Goal: Check status

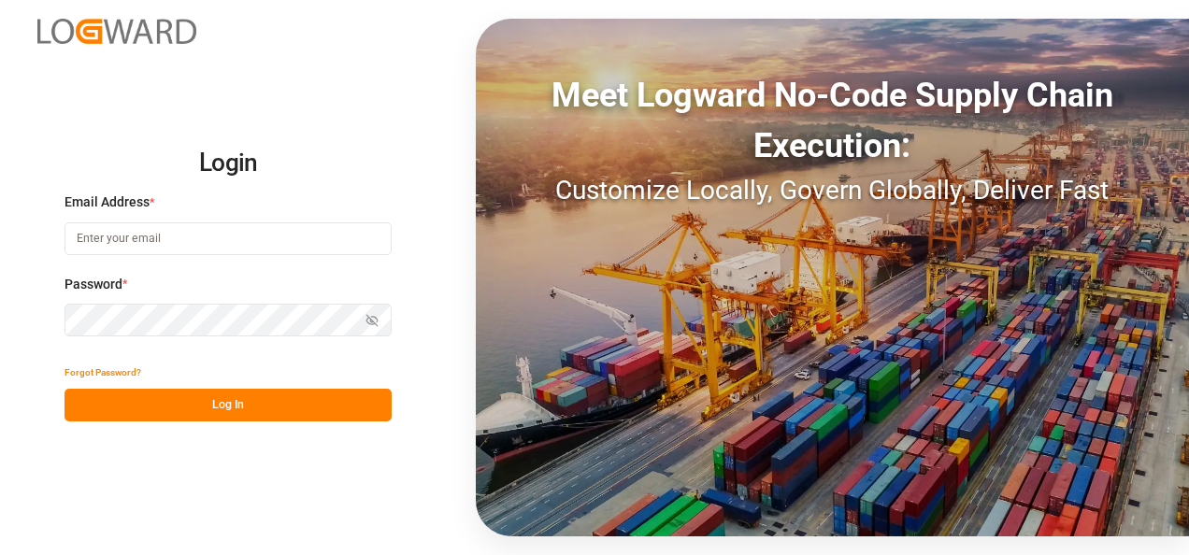
click at [133, 243] on input at bounding box center [227, 238] width 327 height 33
type input "[PERSON_NAME][EMAIL_ADDRESS][PERSON_NAME][DOMAIN_NAME]"
click at [374, 320] on icon "button" at bounding box center [371, 320] width 13 height 13
click at [374, 320] on circle "button" at bounding box center [373, 321] width 4 height 4
click at [374, 320] on icon "button" at bounding box center [371, 320] width 13 height 13
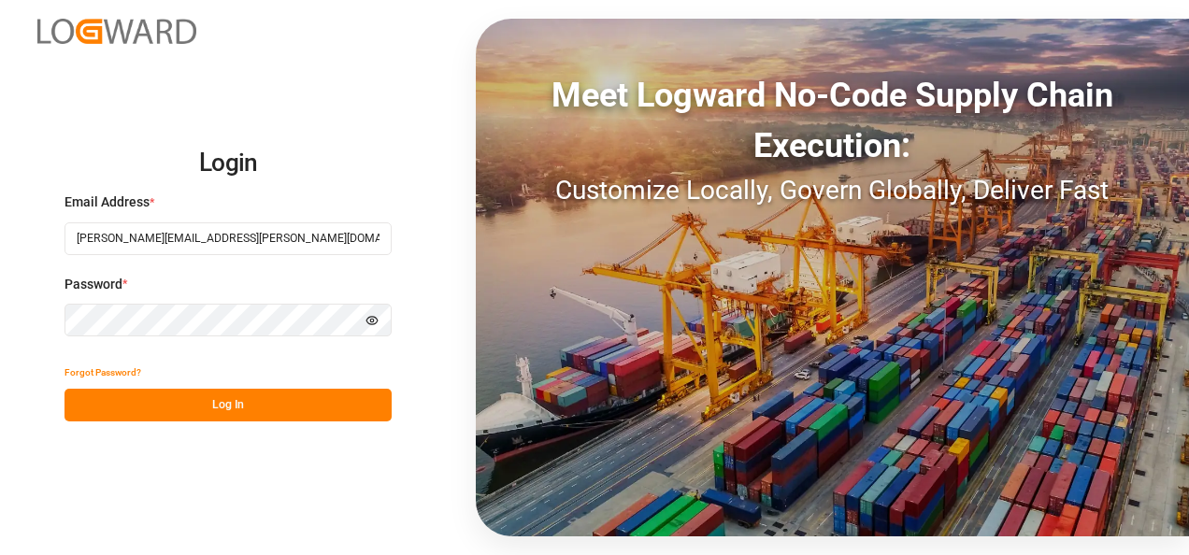
click at [378, 323] on icon "button" at bounding box center [371, 320] width 13 height 13
click at [251, 411] on button "Log In" at bounding box center [227, 405] width 327 height 33
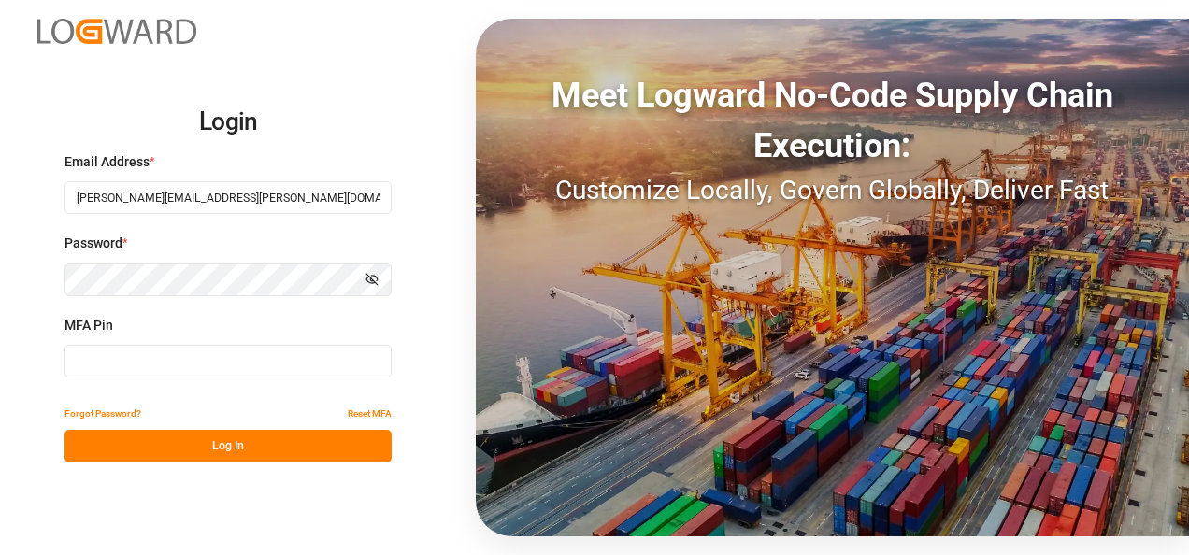
click at [122, 367] on input at bounding box center [227, 361] width 327 height 33
type input "080451"
click at [222, 446] on button "Log In" at bounding box center [227, 446] width 327 height 33
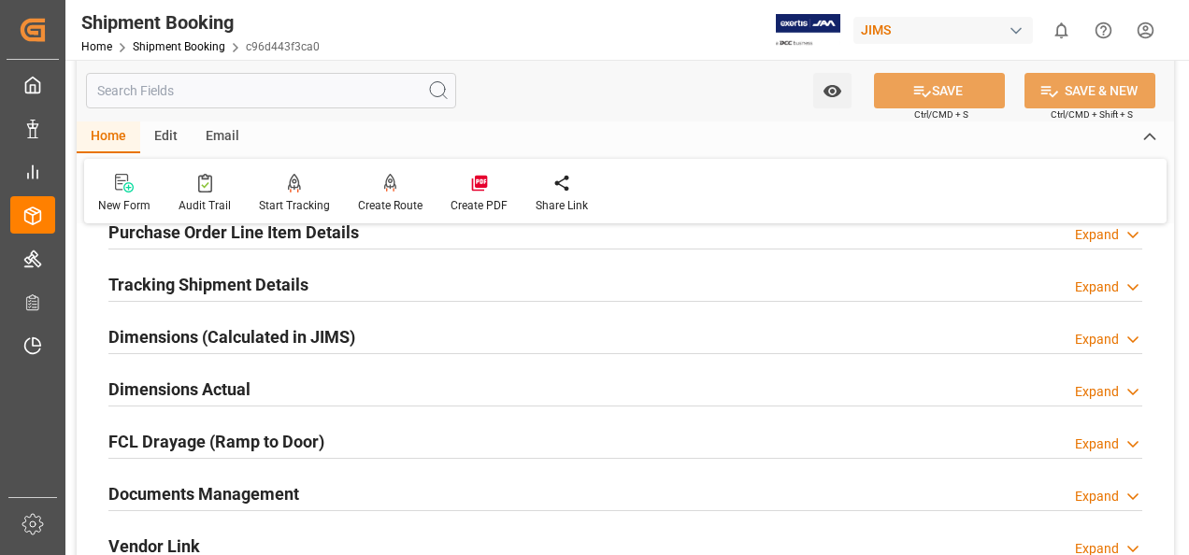
scroll to position [374, 0]
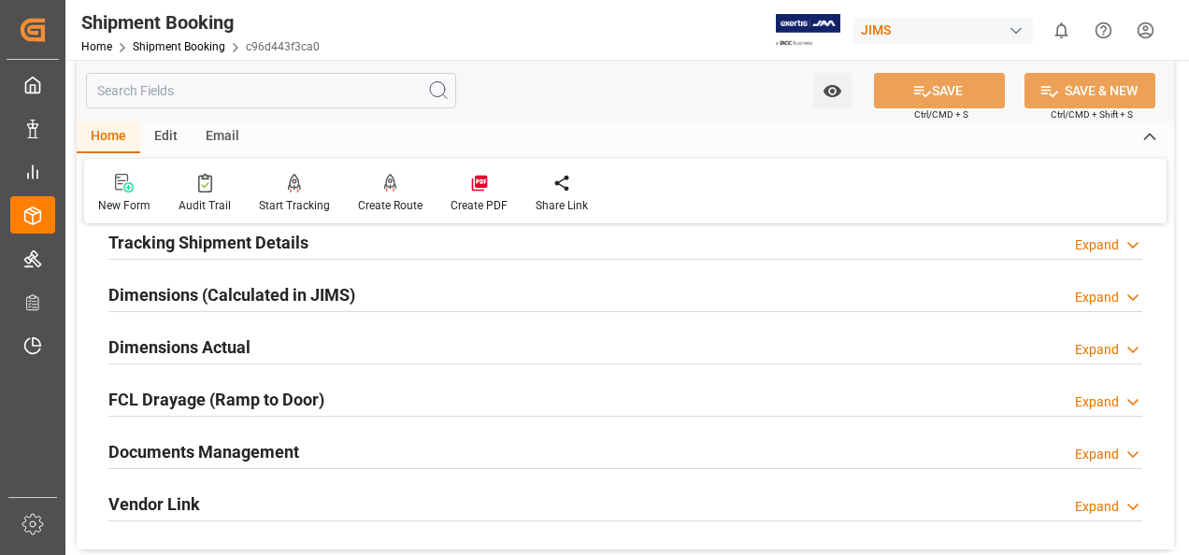
click at [246, 451] on h2 "Documents Management" at bounding box center [203, 451] width 191 height 25
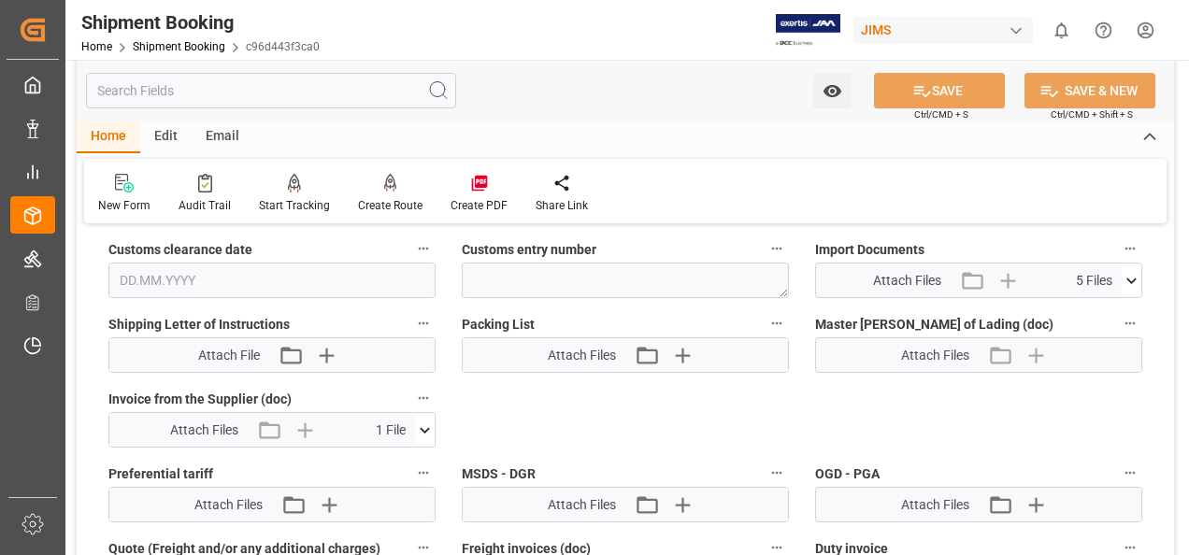
scroll to position [935, 0]
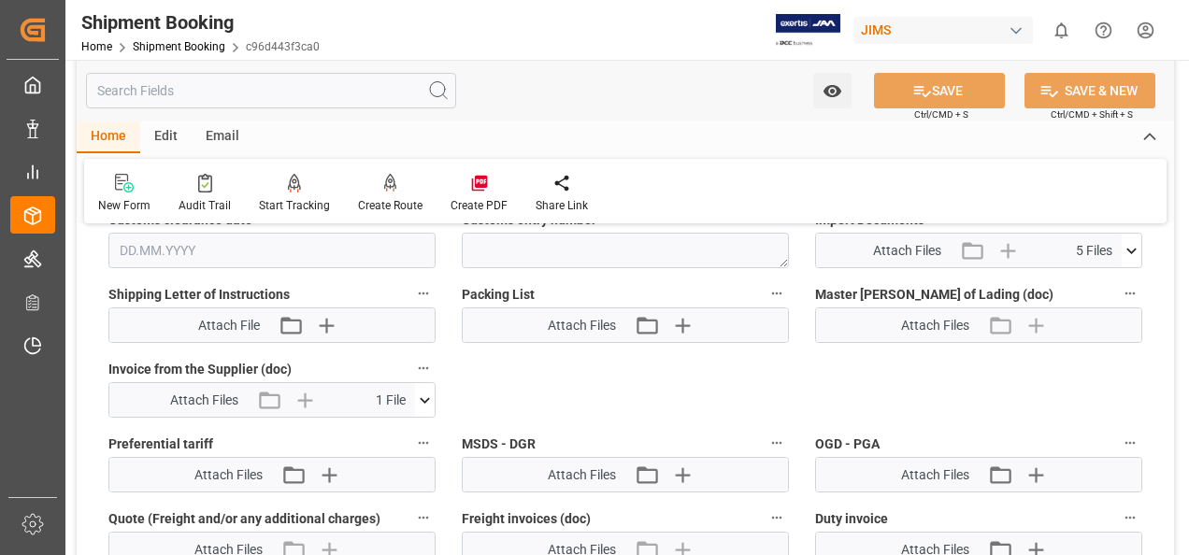
click at [426, 394] on icon at bounding box center [425, 401] width 20 height 20
click at [372, 428] on icon at bounding box center [375, 435] width 20 height 20
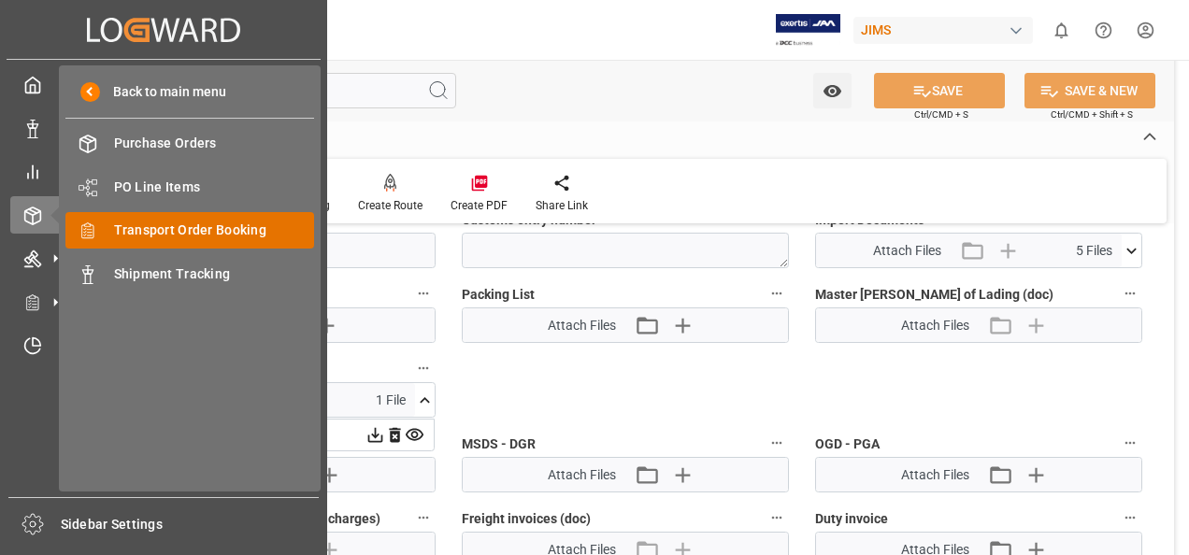
click at [203, 230] on span "Transport Order Booking" at bounding box center [214, 231] width 201 height 20
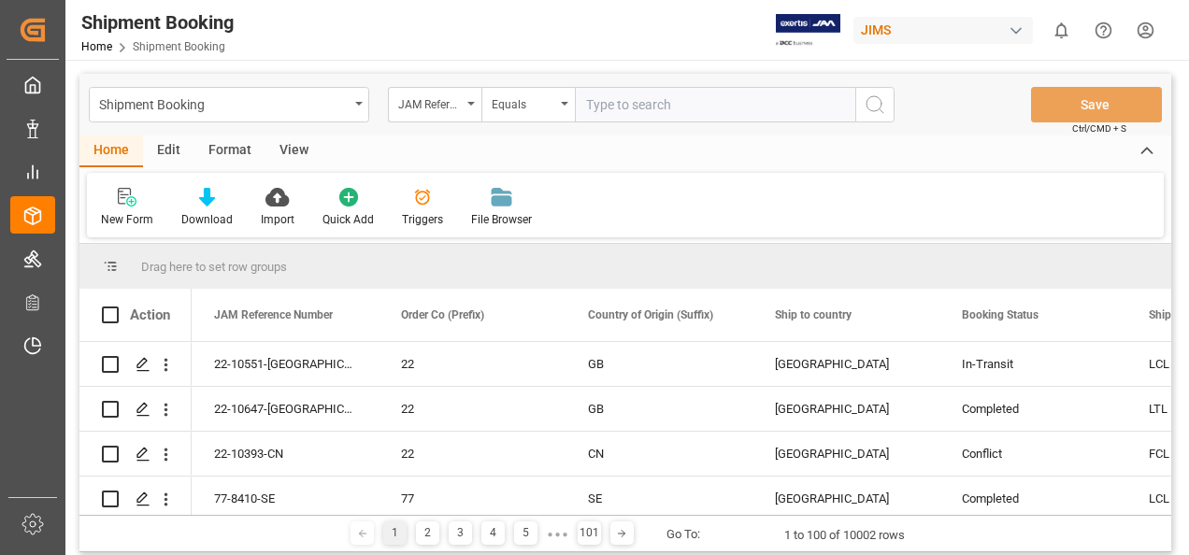
click at [604, 107] on input "text" at bounding box center [715, 105] width 280 height 36
type input "77-10048-FR"
click at [876, 104] on icon "search button" at bounding box center [875, 104] width 22 height 22
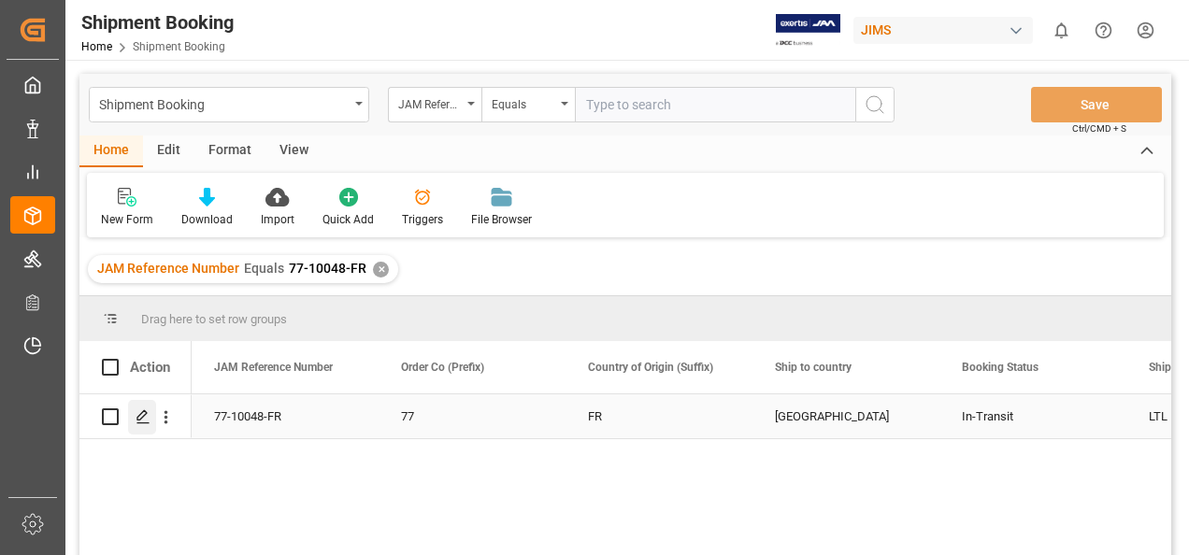
click at [139, 425] on div "Press SPACE to select this row." at bounding box center [142, 417] width 28 height 35
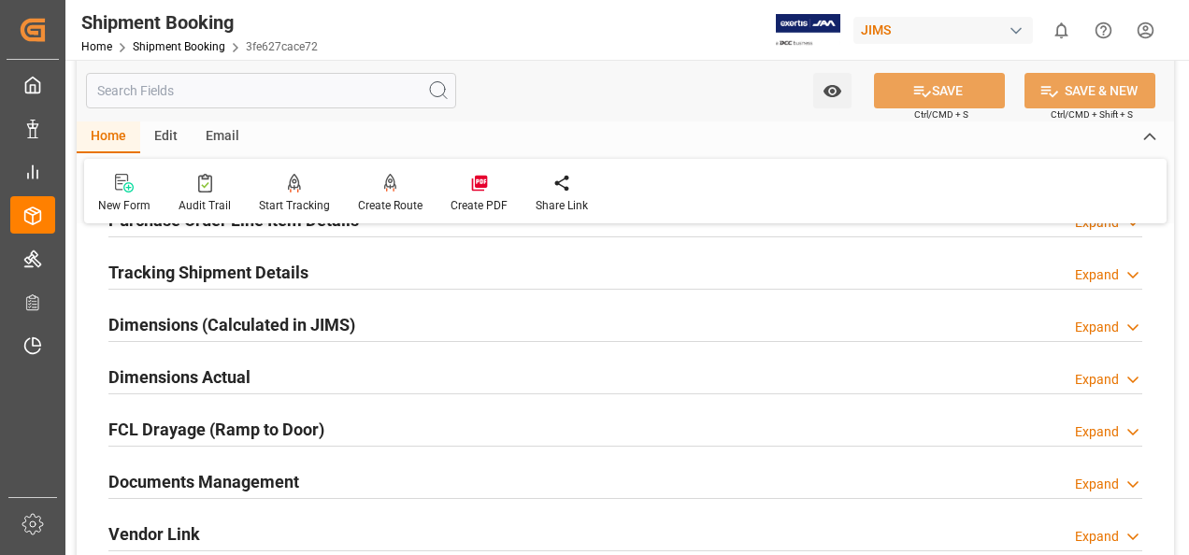
scroll to position [374, 0]
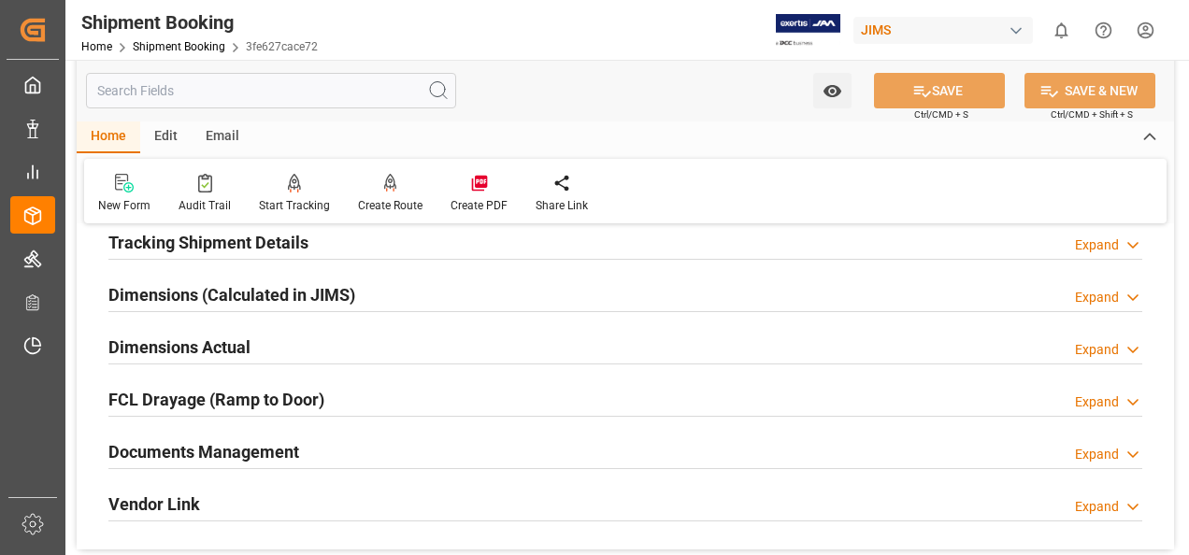
click at [233, 445] on h2 "Documents Management" at bounding box center [203, 451] width 191 height 25
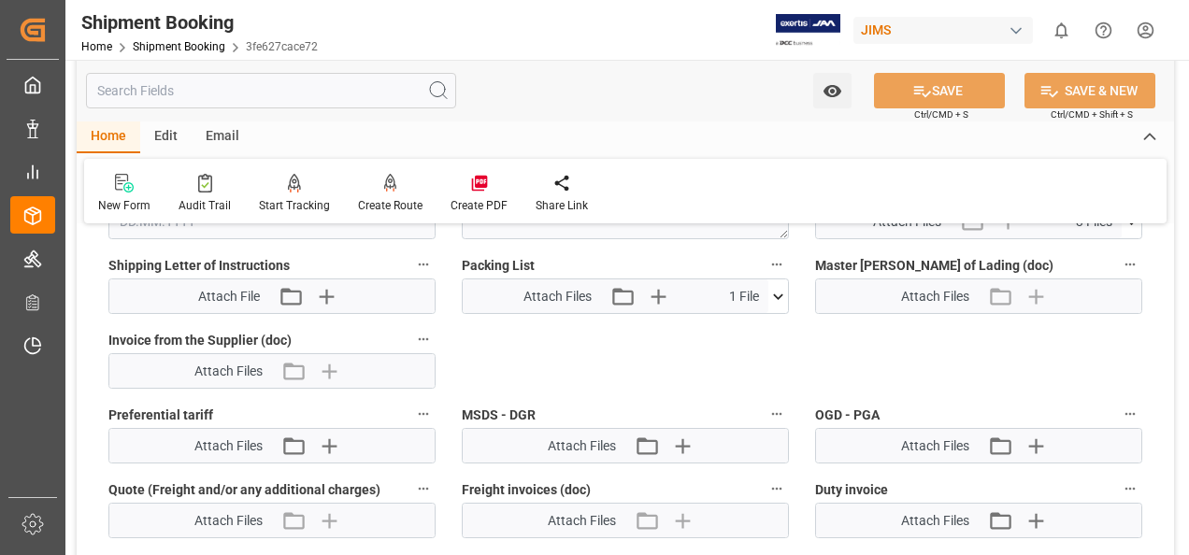
scroll to position [935, 0]
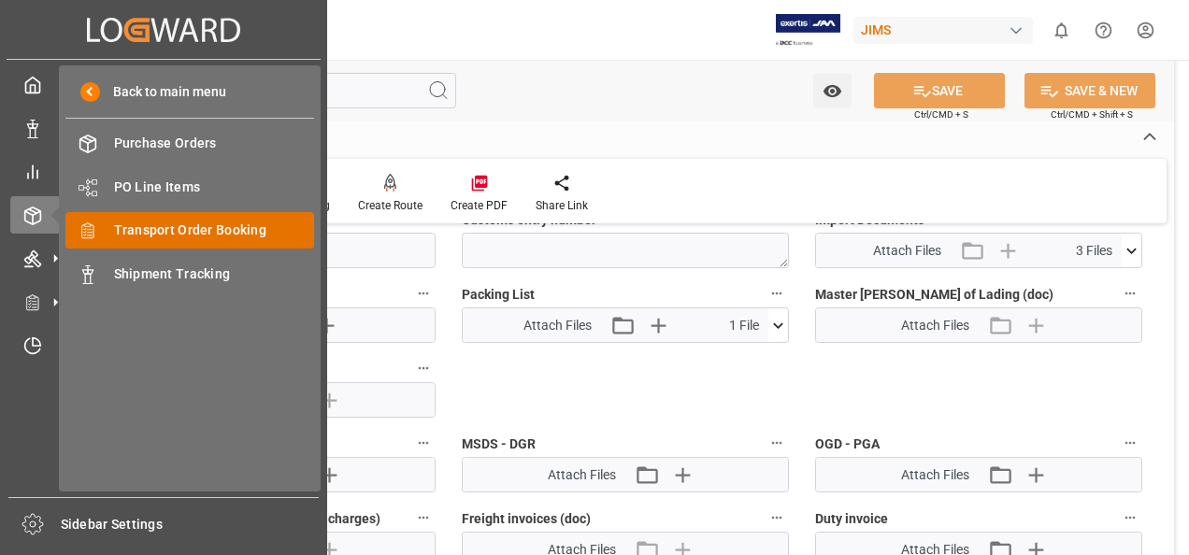
click at [215, 232] on span "Transport Order Booking" at bounding box center [214, 231] width 201 height 20
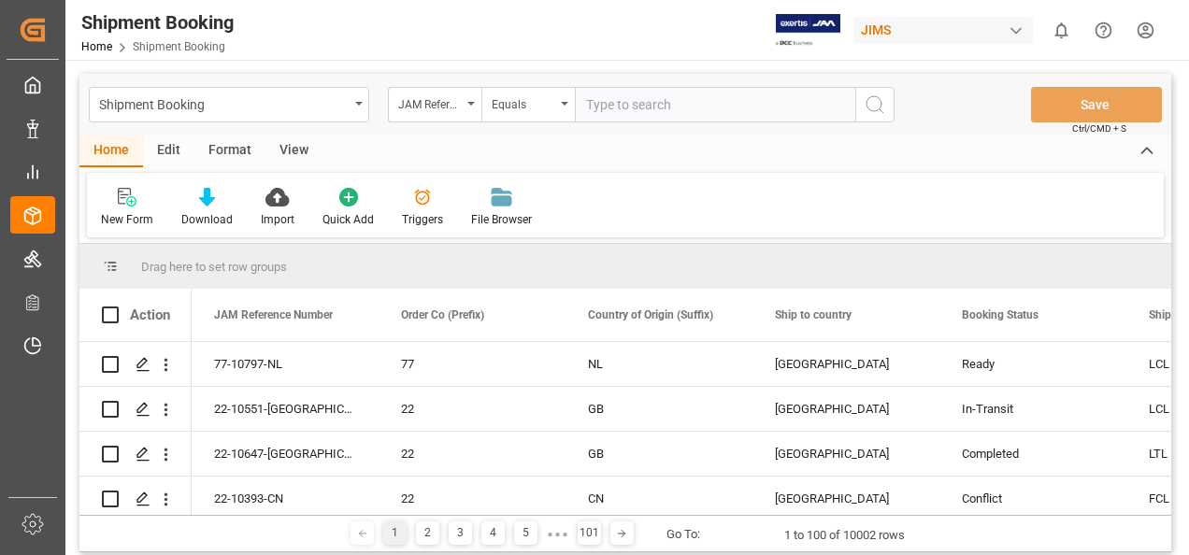
drag, startPoint x: 615, startPoint y: 105, endPoint x: 598, endPoint y: 101, distance: 17.2
click at [613, 105] on input "text" at bounding box center [715, 105] width 280 height 36
type input "77-10048-FR"
click at [875, 106] on icon "search button" at bounding box center [875, 104] width 22 height 22
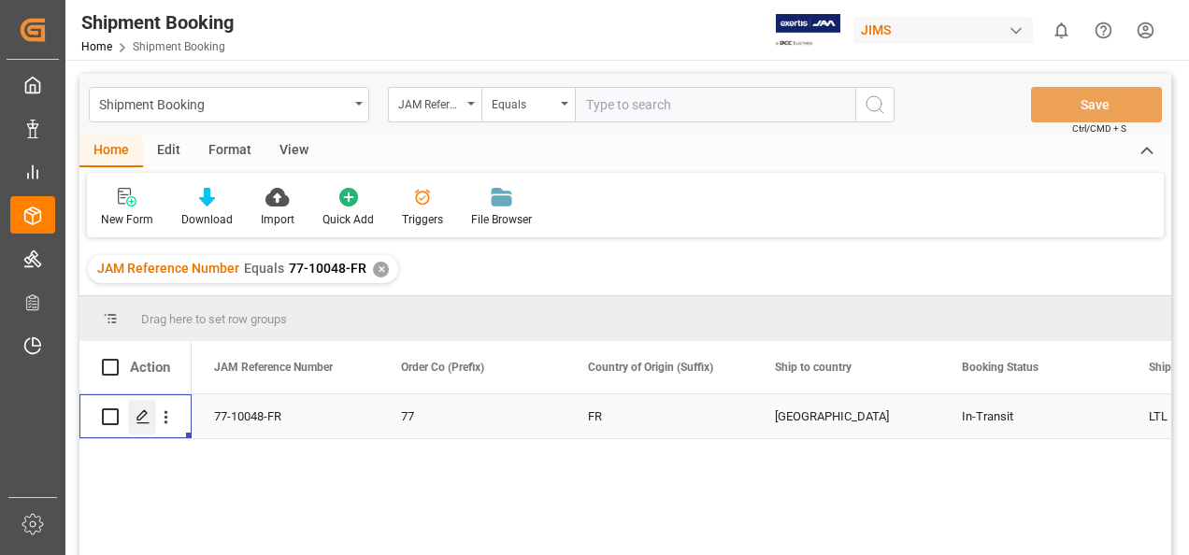
click at [141, 419] on polygon "Press SPACE to select this row." at bounding box center [141, 415] width 9 height 9
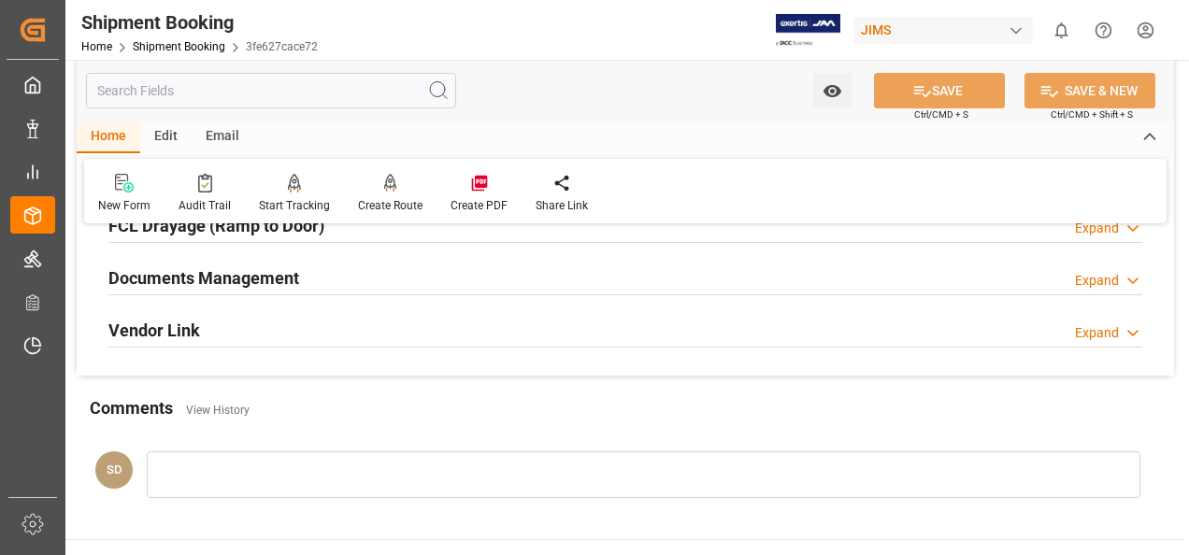
scroll to position [561, 0]
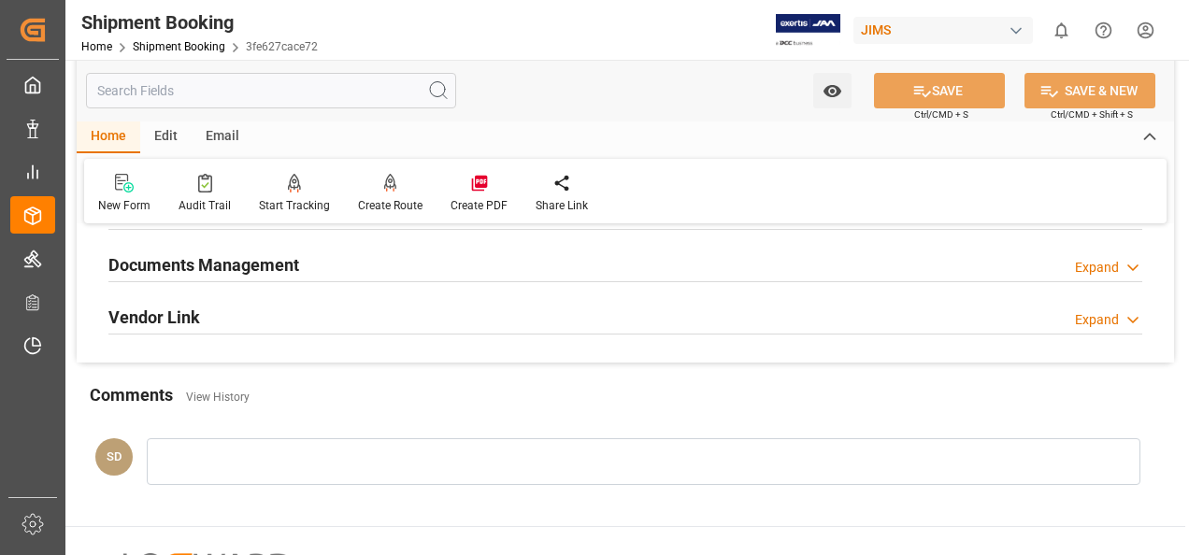
click at [238, 264] on h2 "Documents Management" at bounding box center [203, 264] width 191 height 25
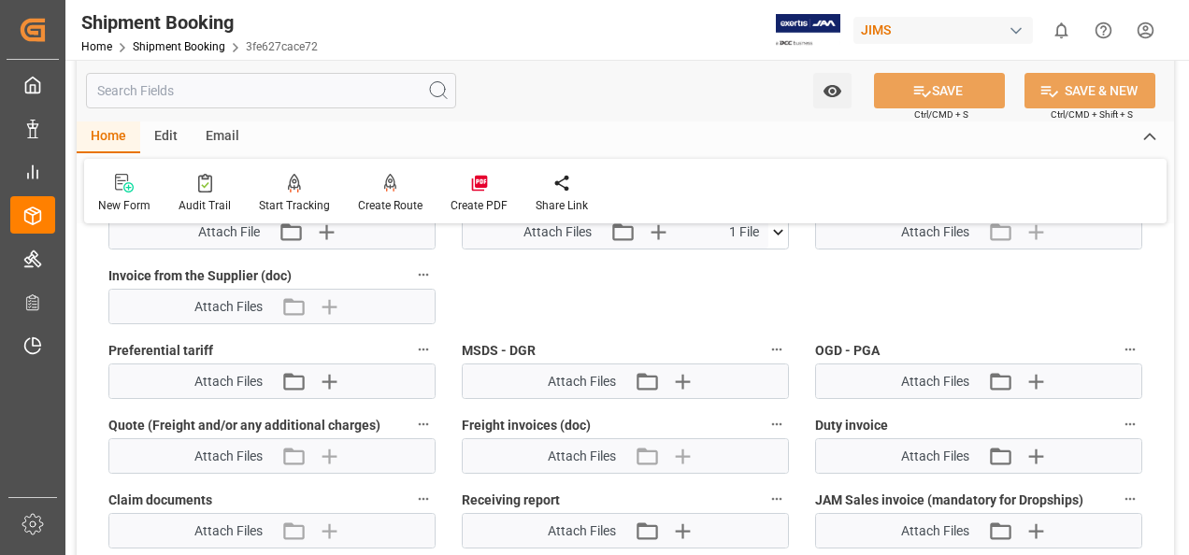
scroll to position [748, 0]
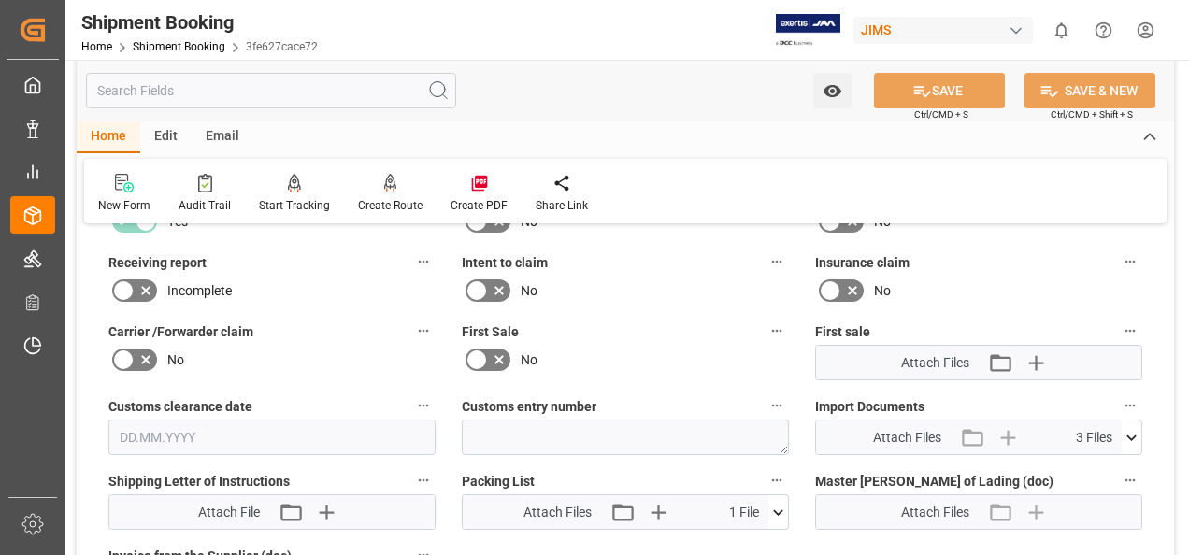
click at [1133, 436] on icon at bounding box center [1131, 438] width 10 height 6
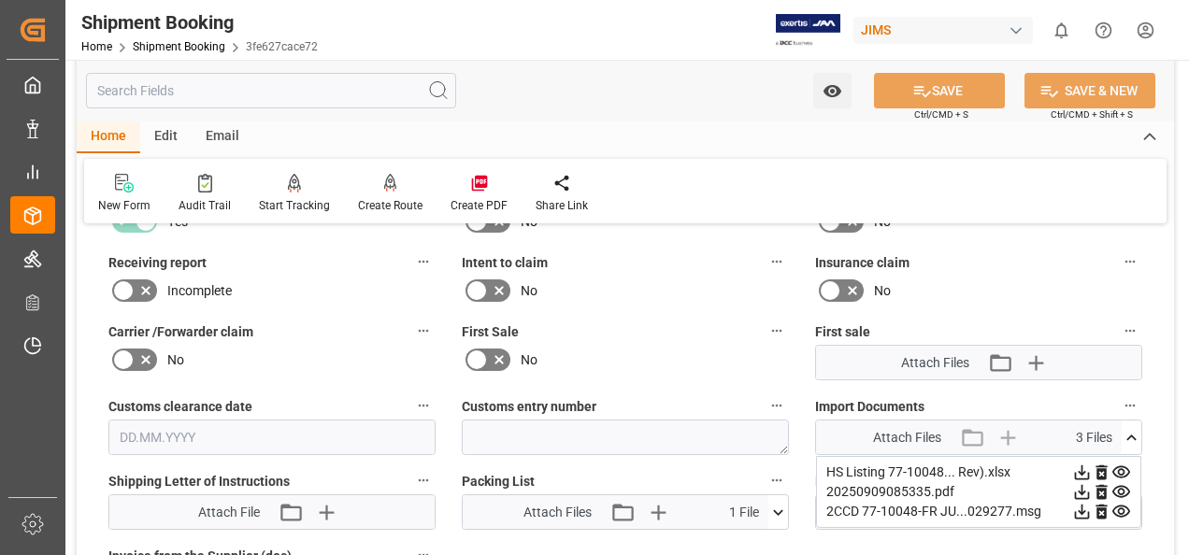
click at [1081, 488] on icon at bounding box center [1082, 492] width 20 height 20
